Goal: Use online tool/utility

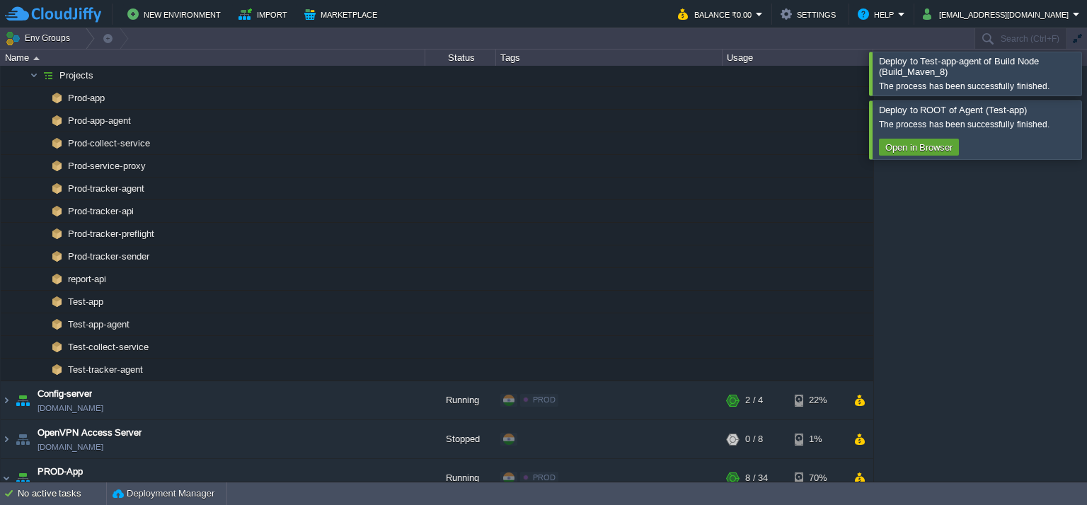
click at [1086, 74] on div at bounding box center [1104, 73] width 0 height 43
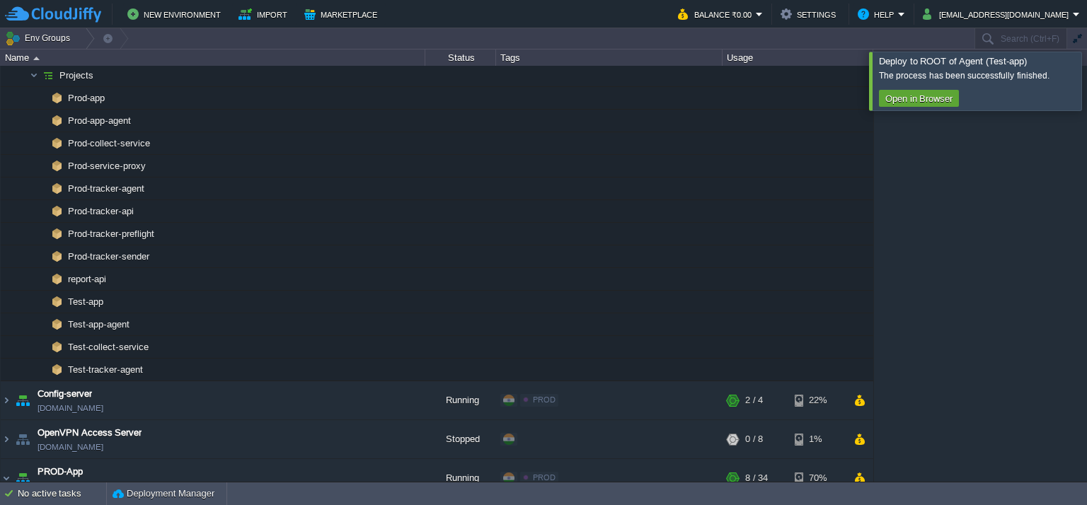
click at [1086, 91] on div at bounding box center [1104, 81] width 0 height 58
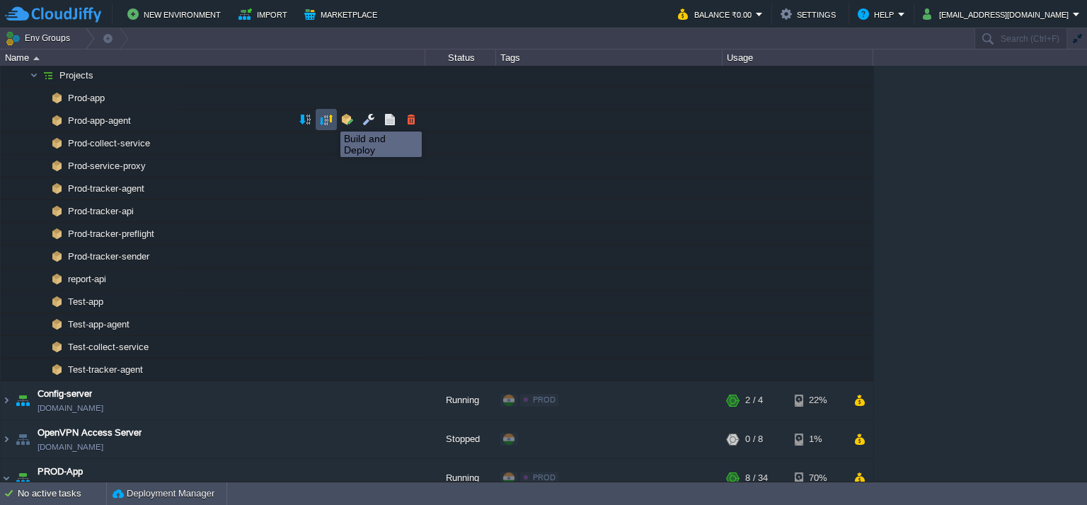
click at [330, 119] on button "button" at bounding box center [326, 119] width 13 height 13
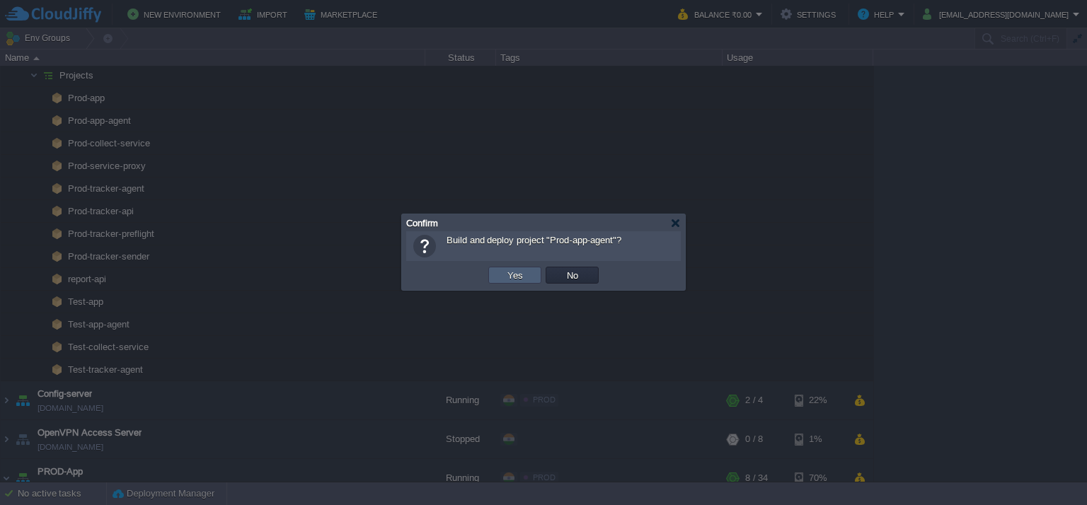
click at [511, 274] on button "Yes" at bounding box center [515, 275] width 24 height 13
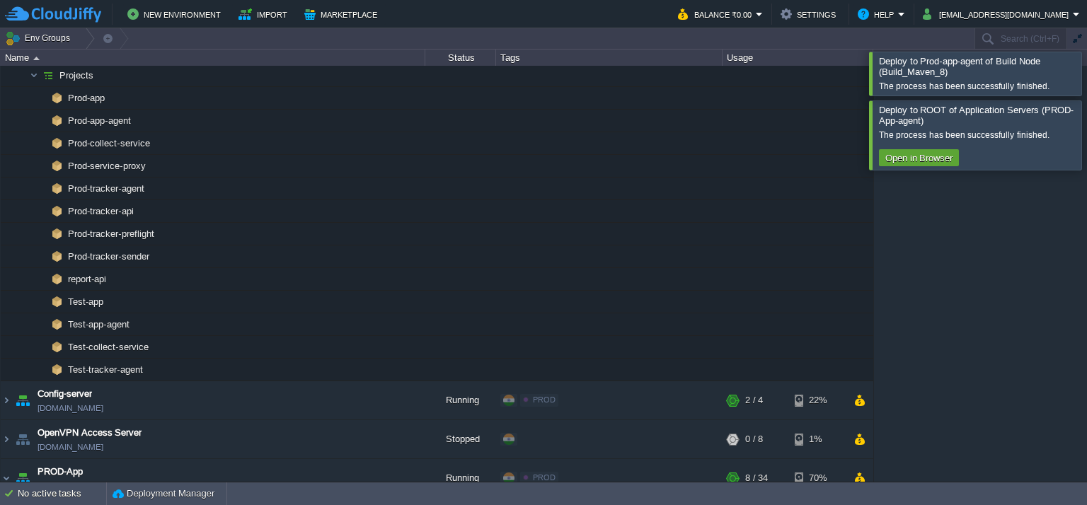
scroll to position [172, 0]
click at [1086, 72] on div at bounding box center [1104, 73] width 0 height 43
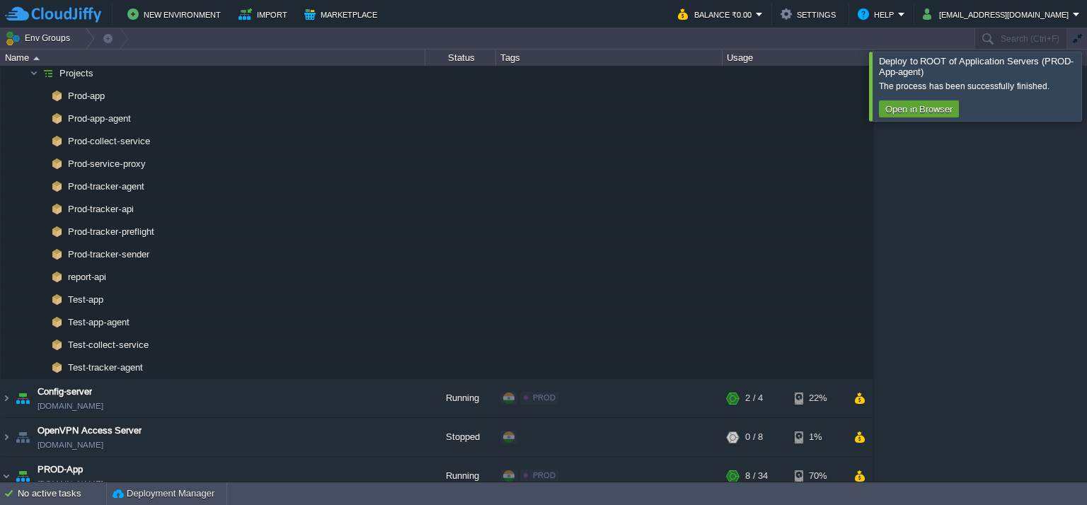
click at [1086, 72] on div at bounding box center [1104, 86] width 0 height 69
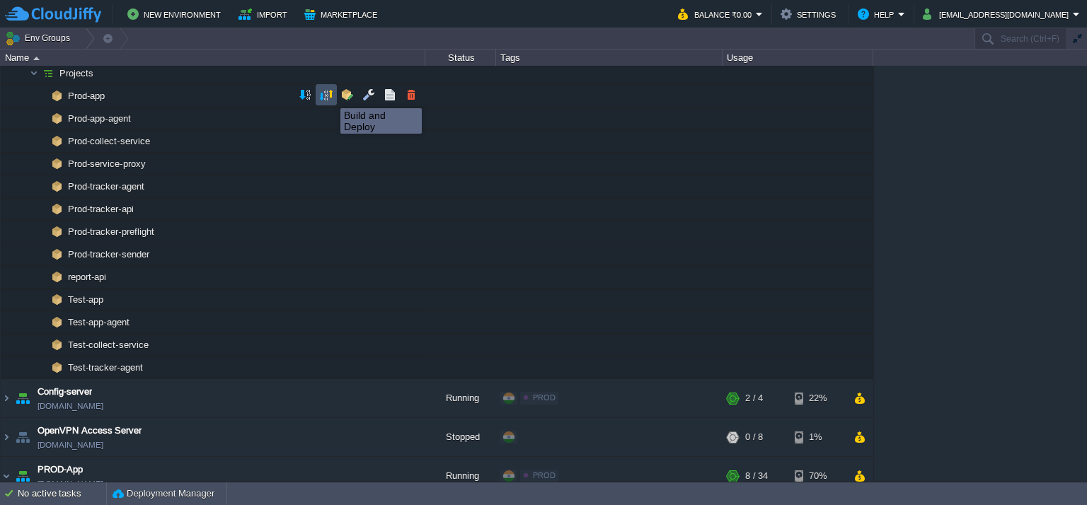
click at [330, 95] on button "button" at bounding box center [326, 94] width 13 height 13
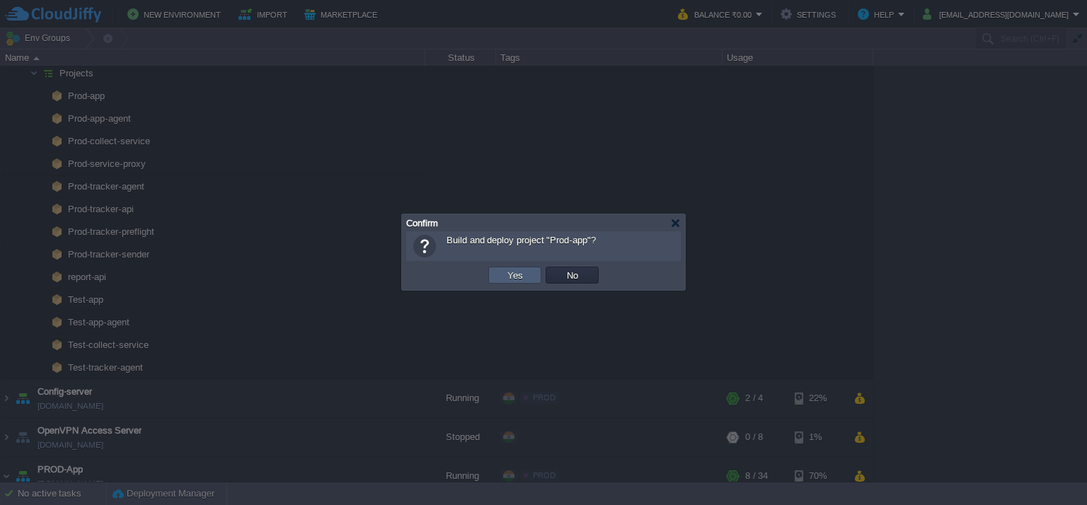
click at [512, 272] on button "Yes" at bounding box center [515, 275] width 24 height 13
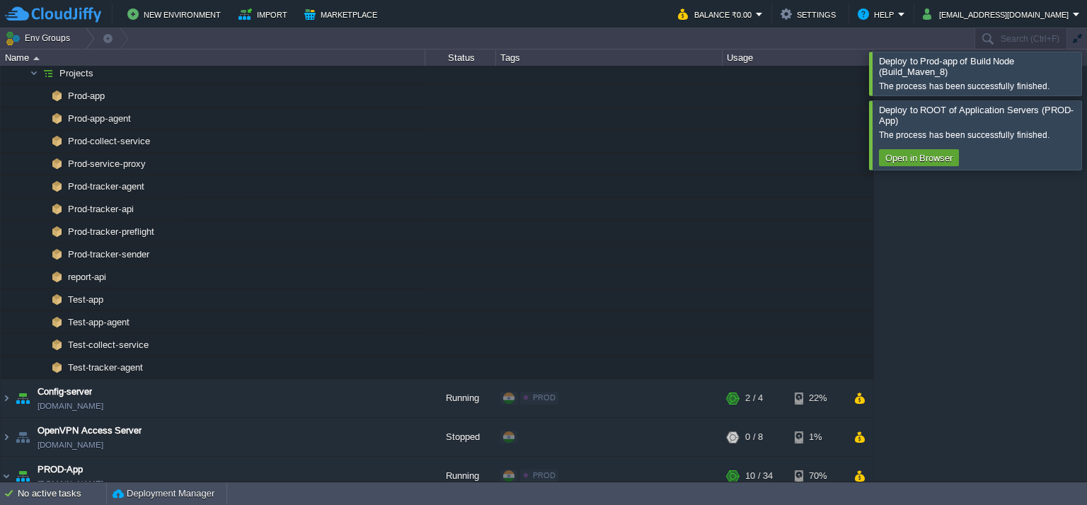
click at [1086, 74] on div at bounding box center [1104, 73] width 0 height 43
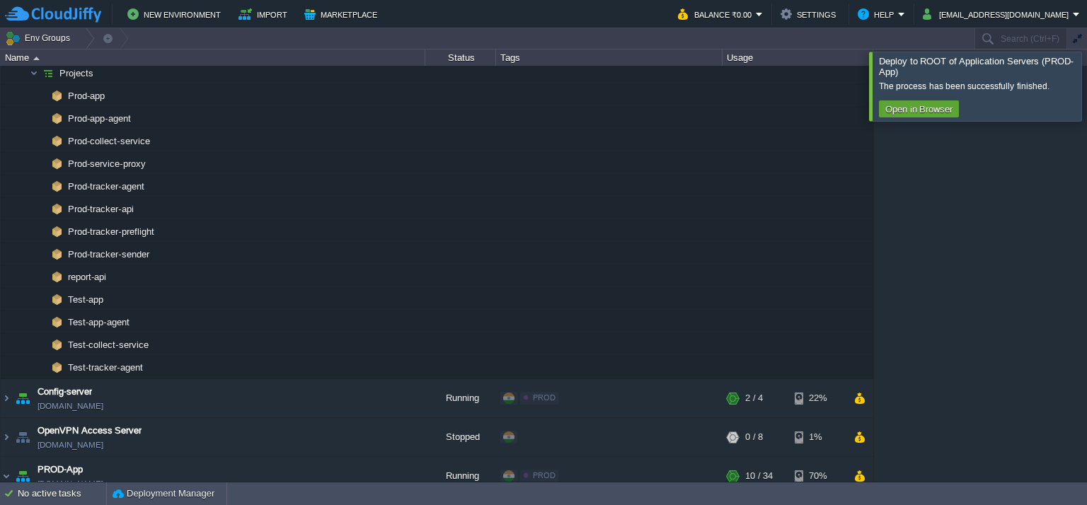
click at [1086, 96] on div at bounding box center [1104, 86] width 0 height 69
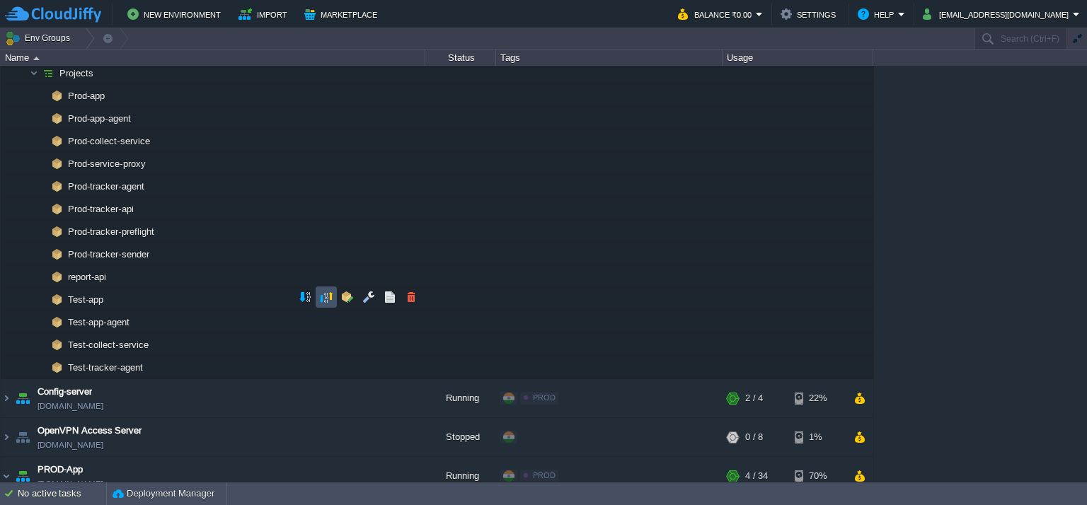
click at [323, 296] on button "button" at bounding box center [326, 297] width 13 height 13
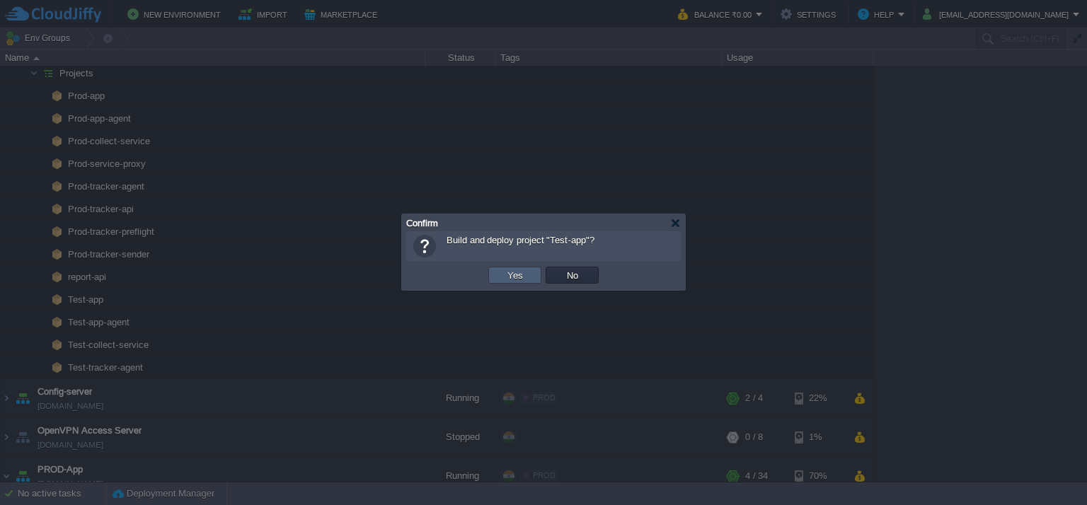
click at [527, 271] on td "Yes" at bounding box center [514, 275] width 53 height 17
